Goal: Task Accomplishment & Management: Use online tool/utility

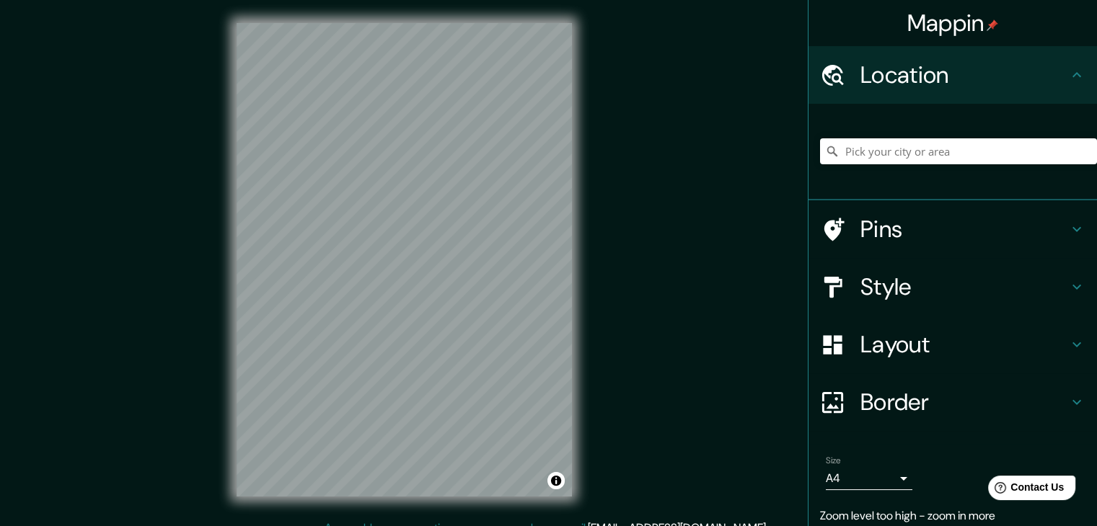
click at [581, 312] on div "© Mapbox © OpenStreetMap Improve this map" at bounding box center [404, 260] width 382 height 520
click at [890, 479] on body "Mappin Location Pins Style Layout Border Choose a border. Hint : you can make l…" at bounding box center [548, 263] width 1097 height 526
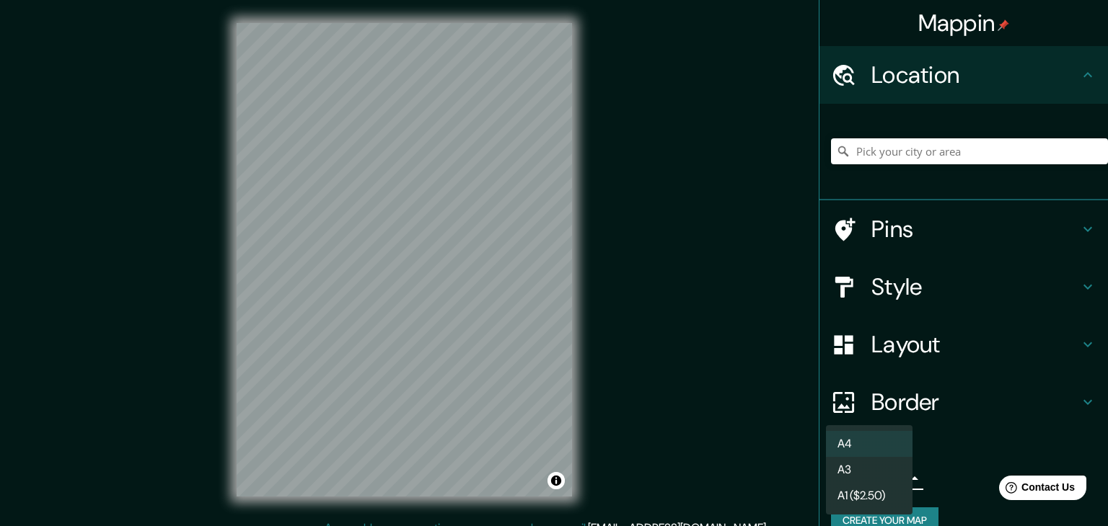
click at [943, 468] on div at bounding box center [554, 263] width 1108 height 526
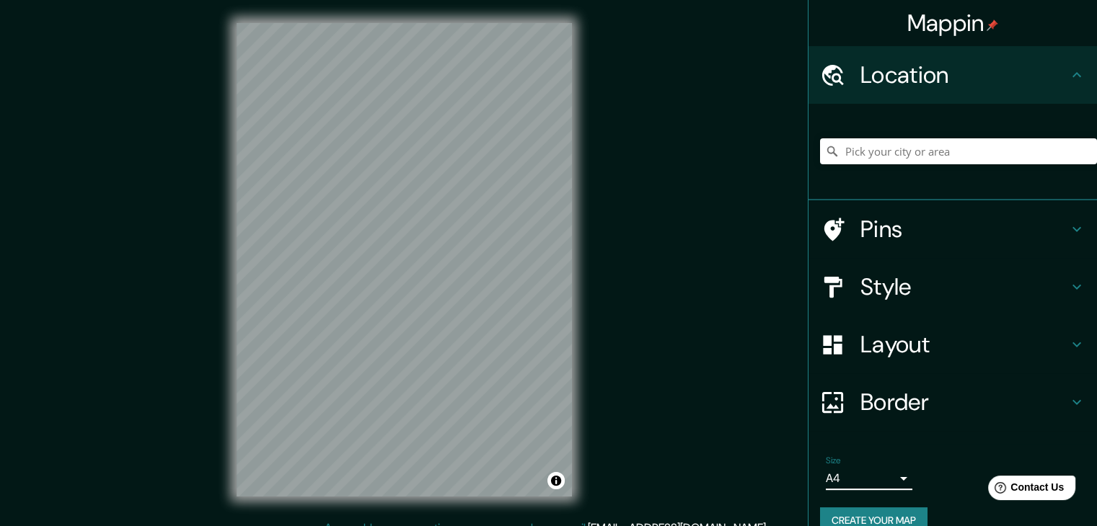
click at [868, 513] on button "Create your map" at bounding box center [873, 521] width 107 height 27
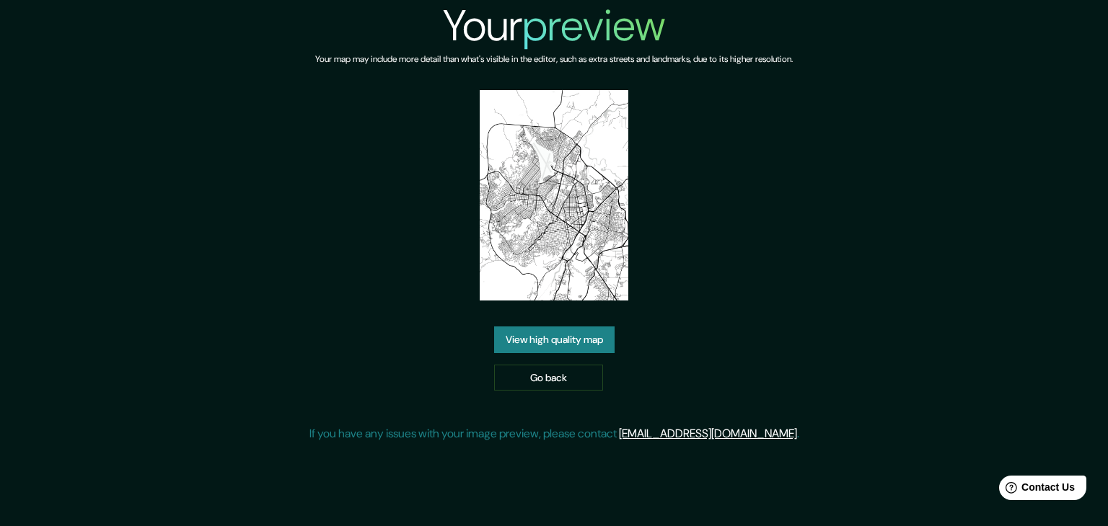
click at [568, 327] on link "View high quality map" at bounding box center [554, 340] width 120 height 27
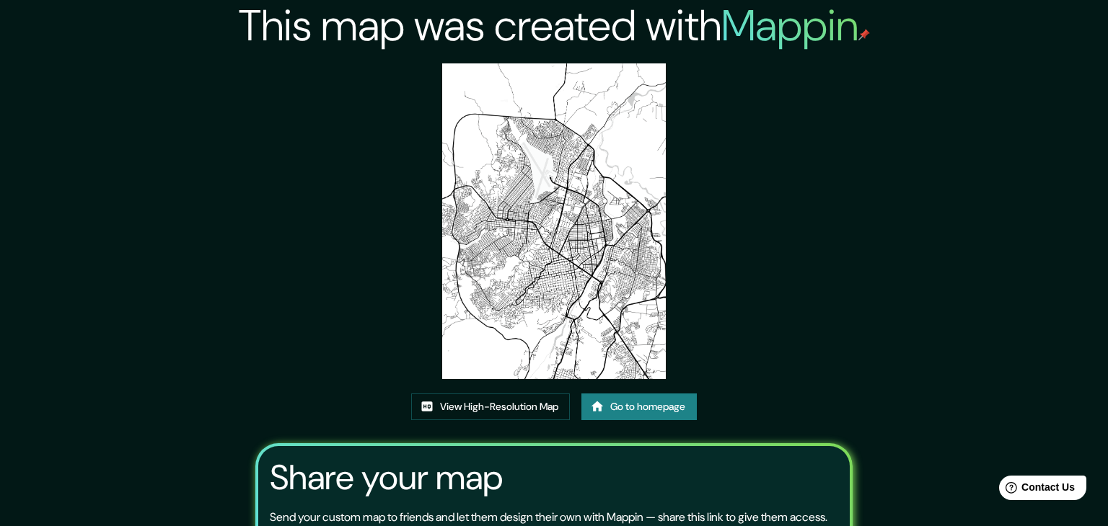
click at [964, 307] on div "This map was created with Mappin View High-Resolution Map Go to homepage Share …" at bounding box center [554, 329] width 1108 height 659
click at [450, 394] on link "View High-Resolution Map" at bounding box center [490, 407] width 159 height 27
